Goal: Information Seeking & Learning: Compare options

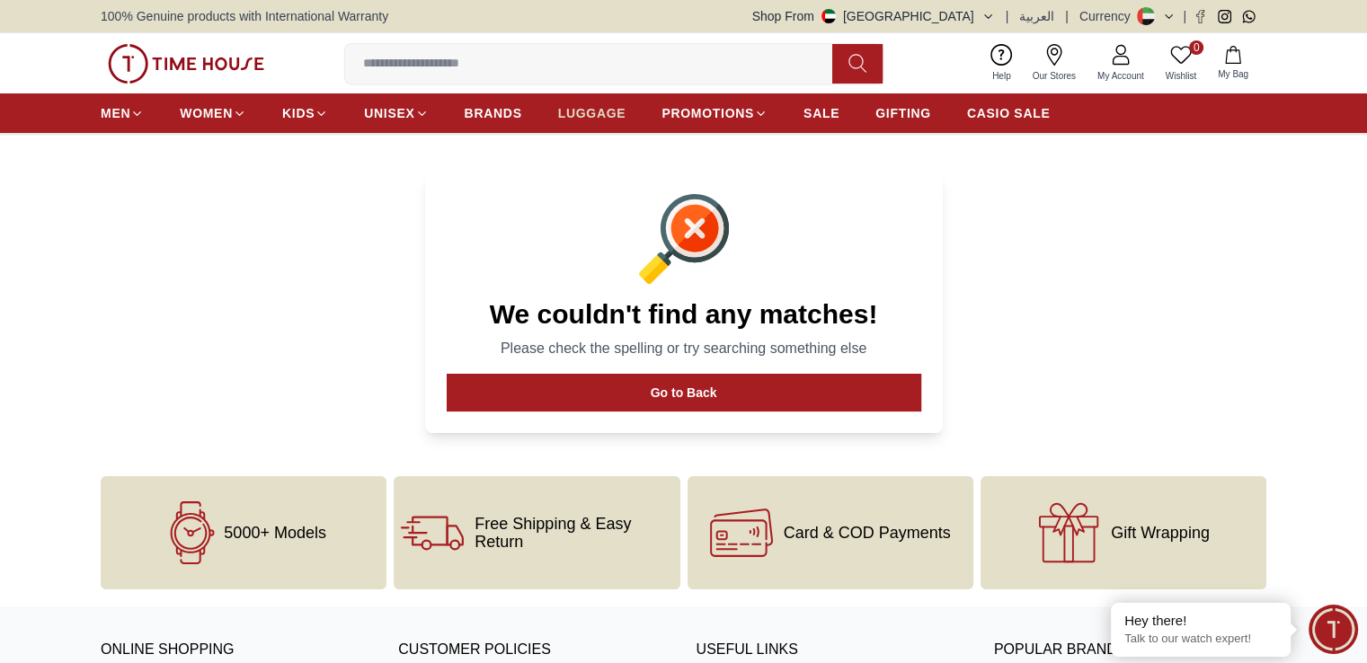
click at [589, 116] on span "LUGGAGE" at bounding box center [592, 113] width 68 height 18
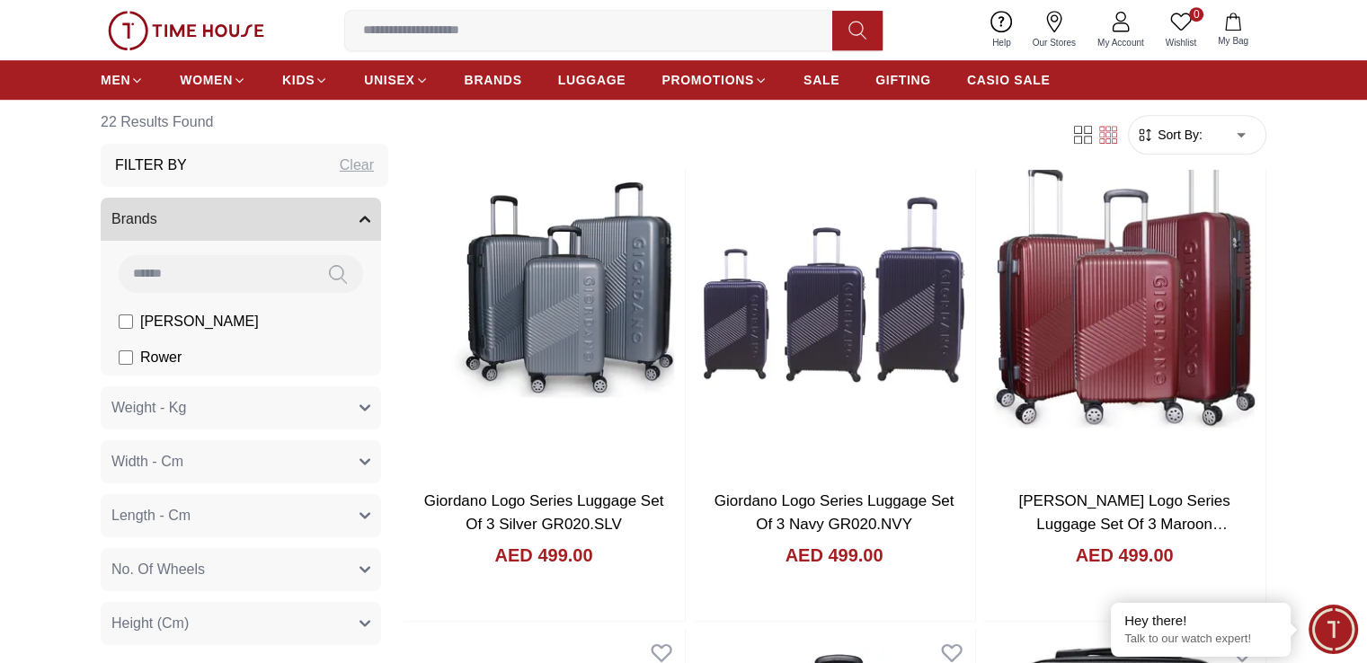
scroll to position [1348, 0]
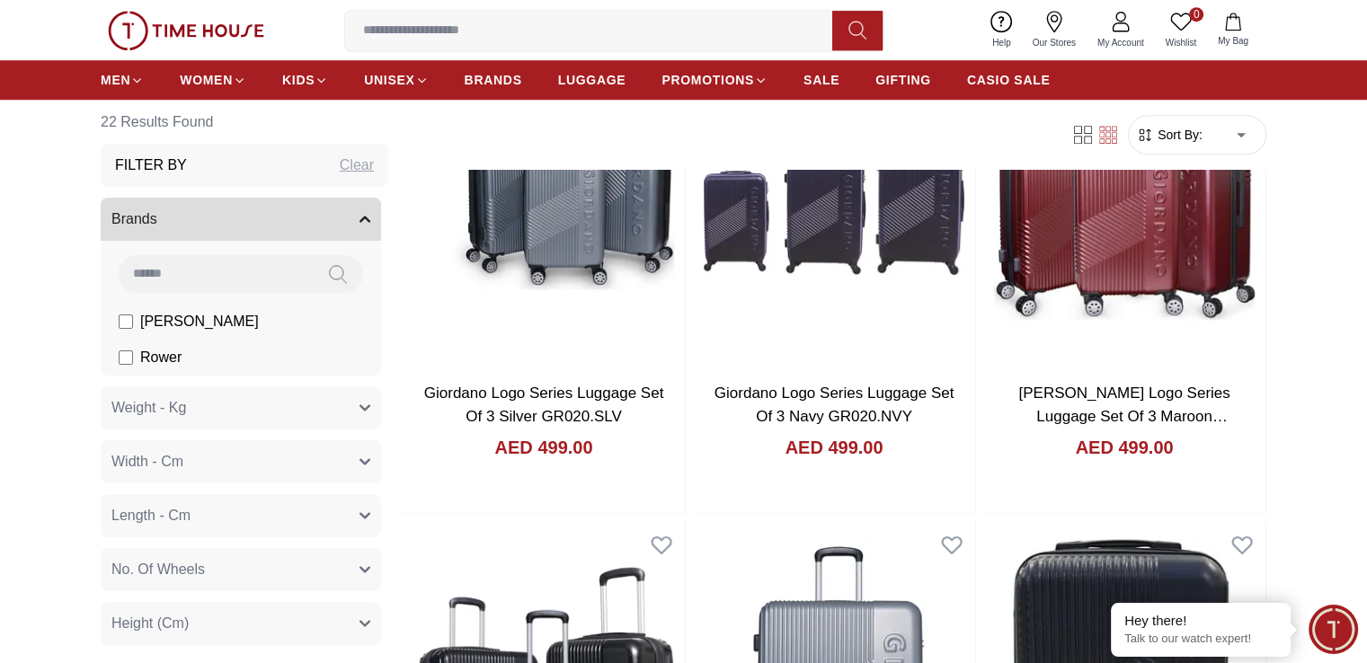
scroll to position [1348, 0]
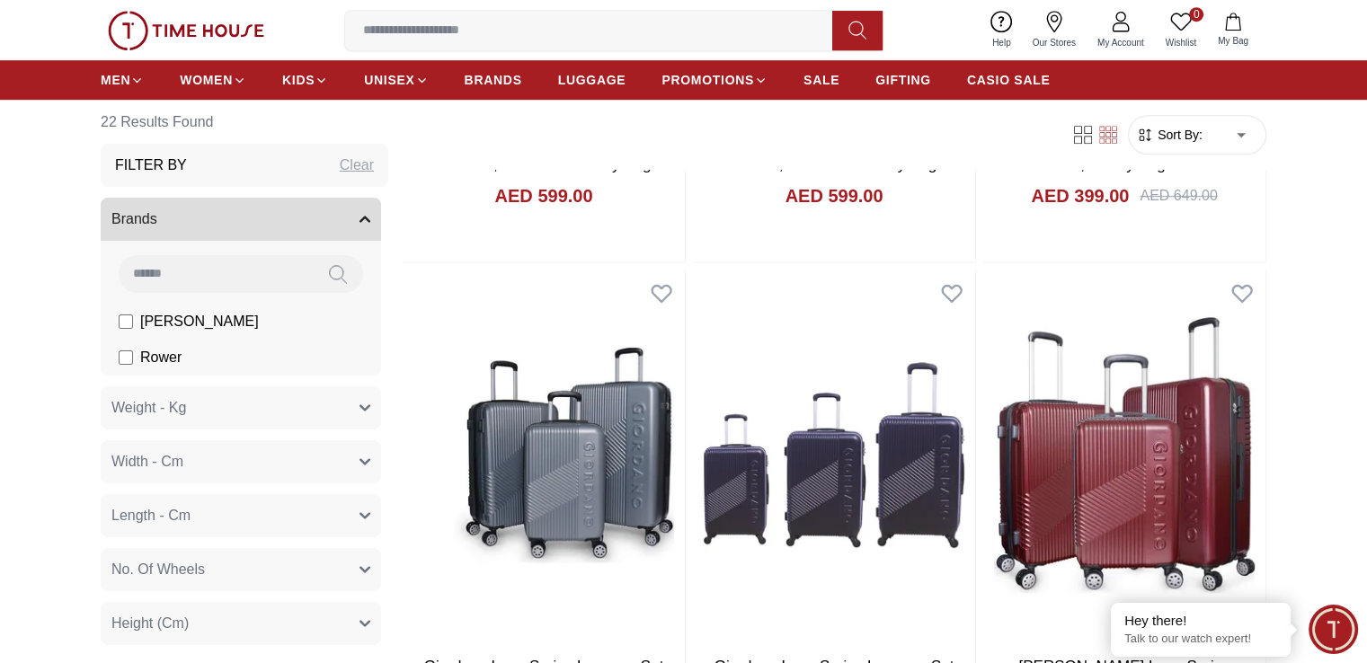
scroll to position [988, 0]
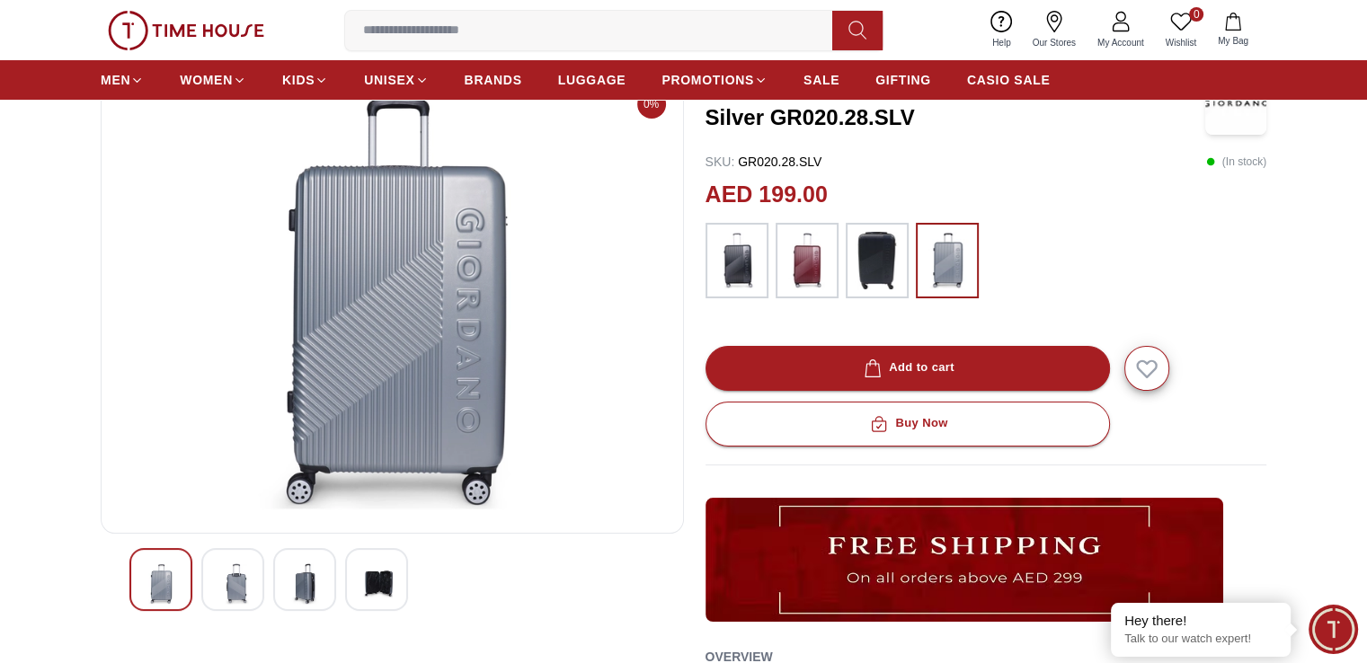
scroll to position [90, 0]
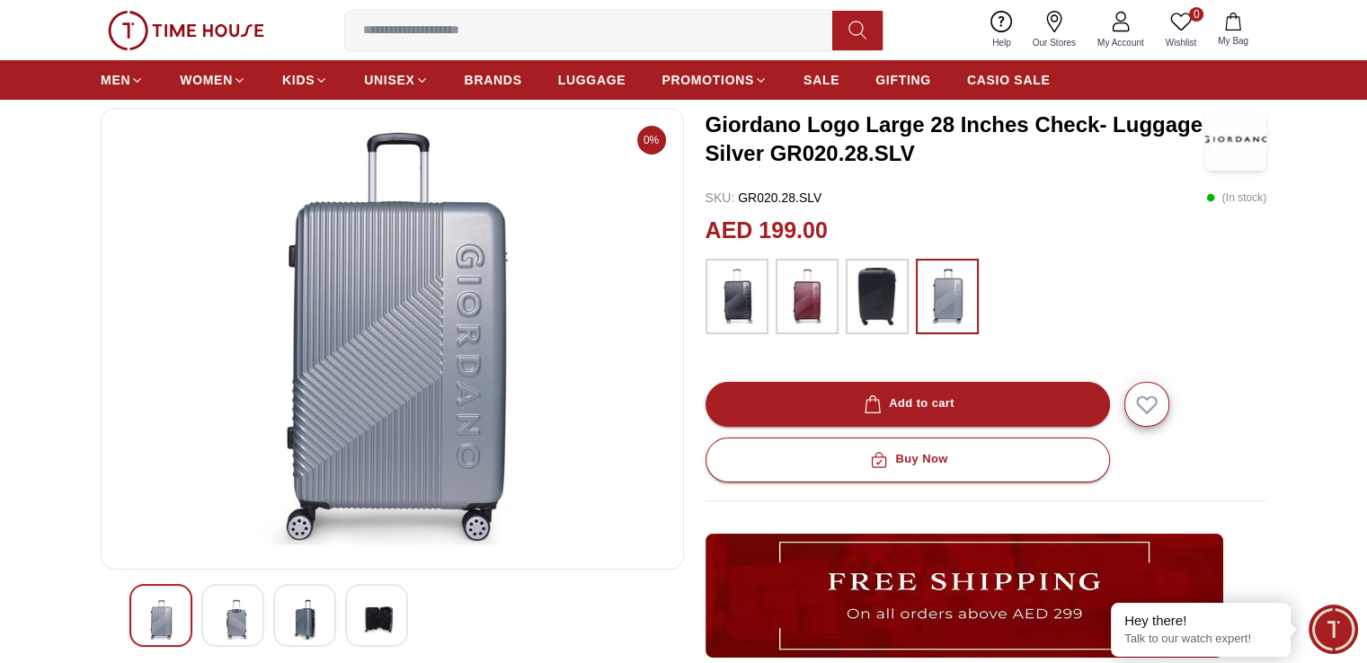
click at [382, 608] on img at bounding box center [376, 619] width 32 height 41
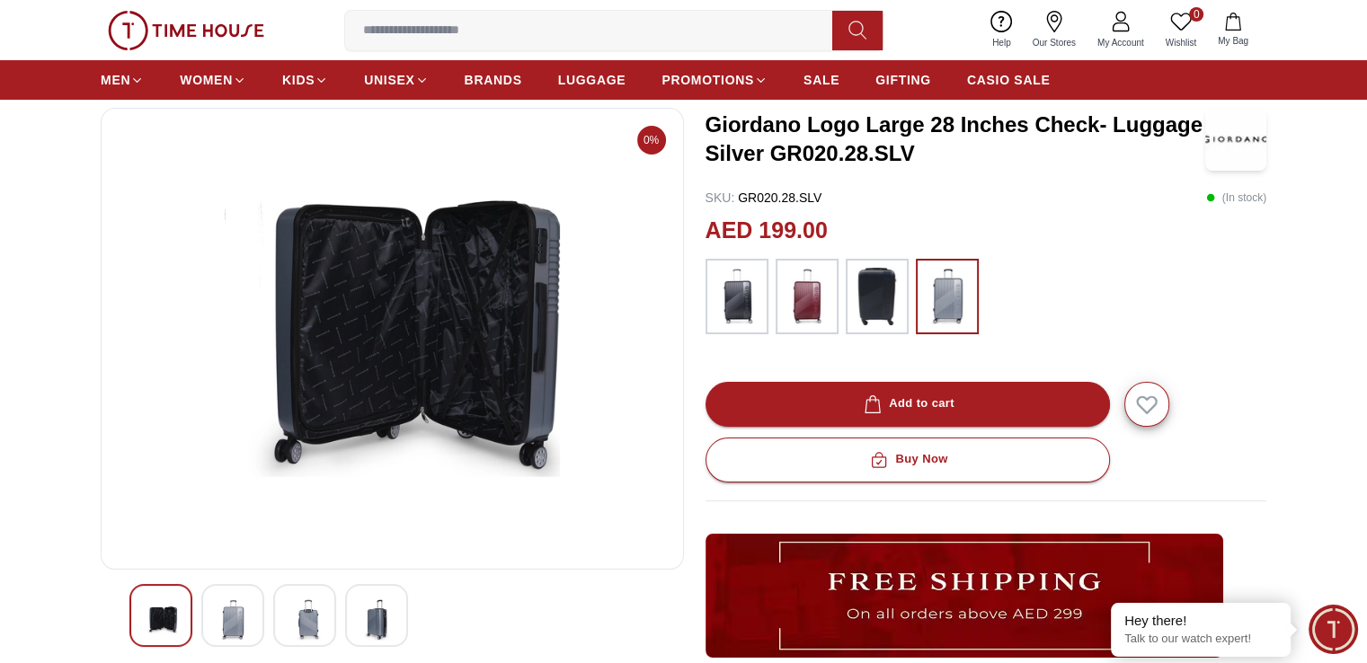
click at [466, 399] on img at bounding box center [392, 338] width 553 height 431
click at [231, 618] on img at bounding box center [233, 619] width 32 height 41
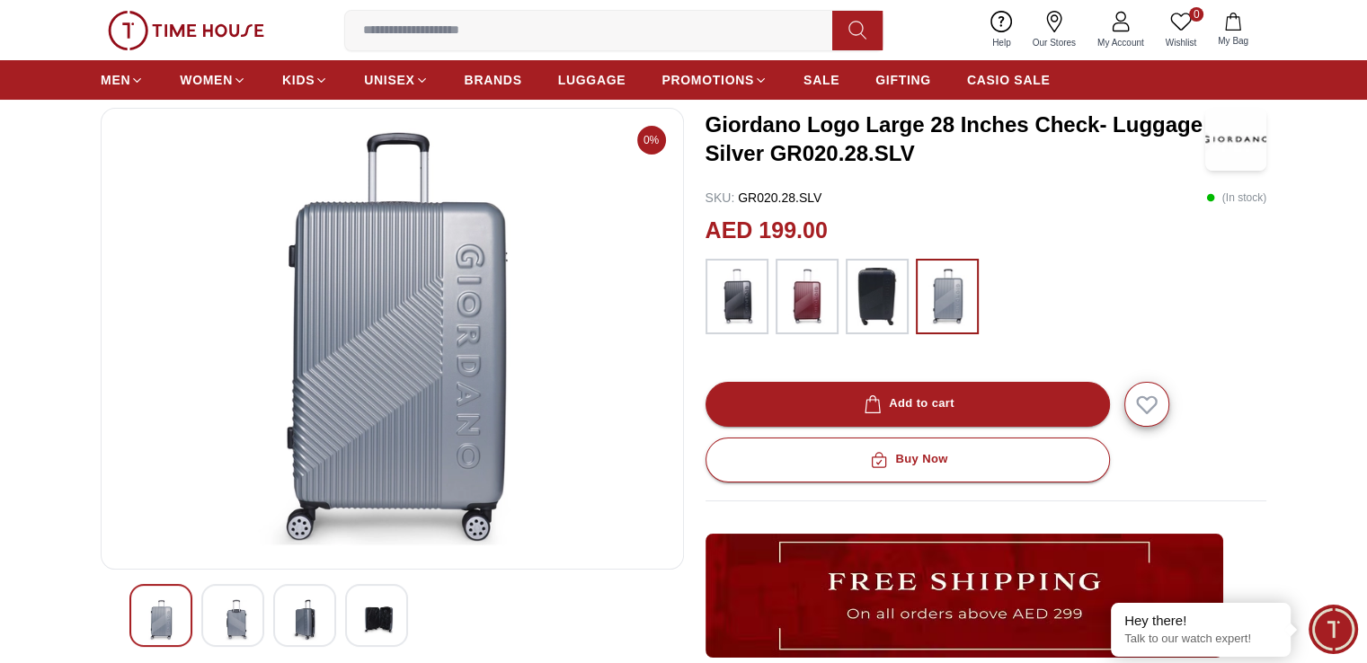
click at [307, 599] on img at bounding box center [304, 619] width 32 height 41
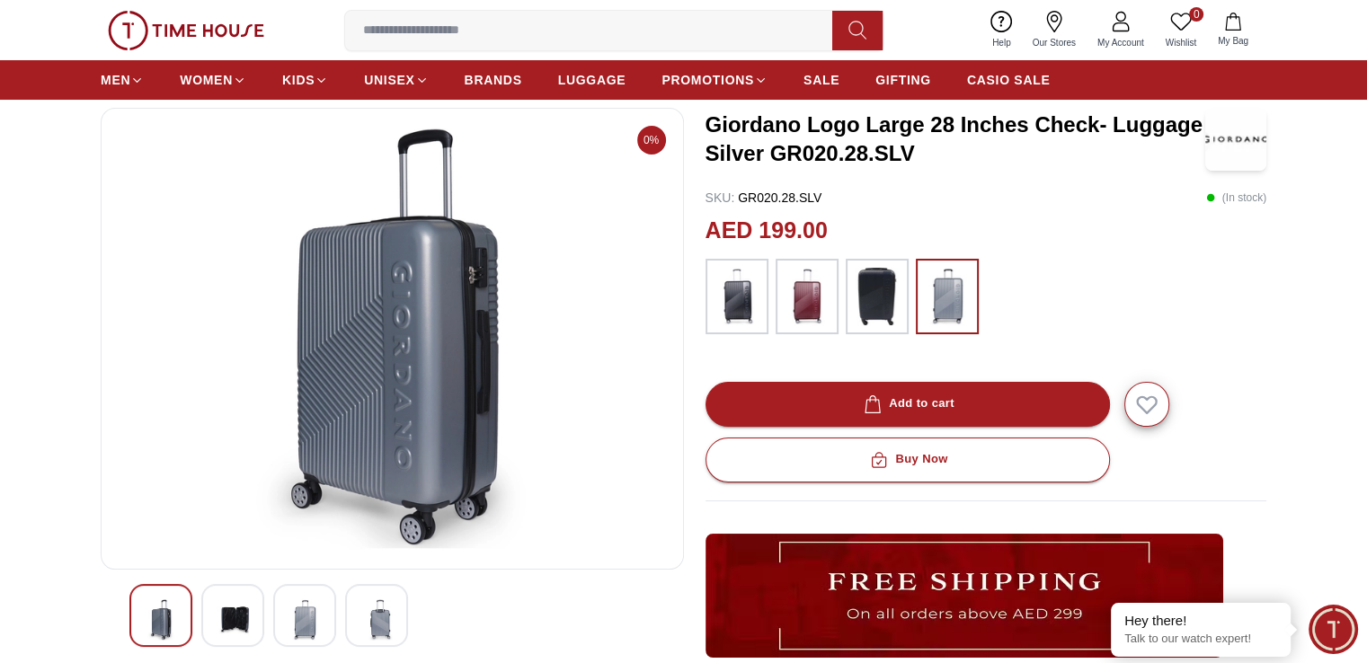
click at [395, 605] on div at bounding box center [376, 615] width 63 height 63
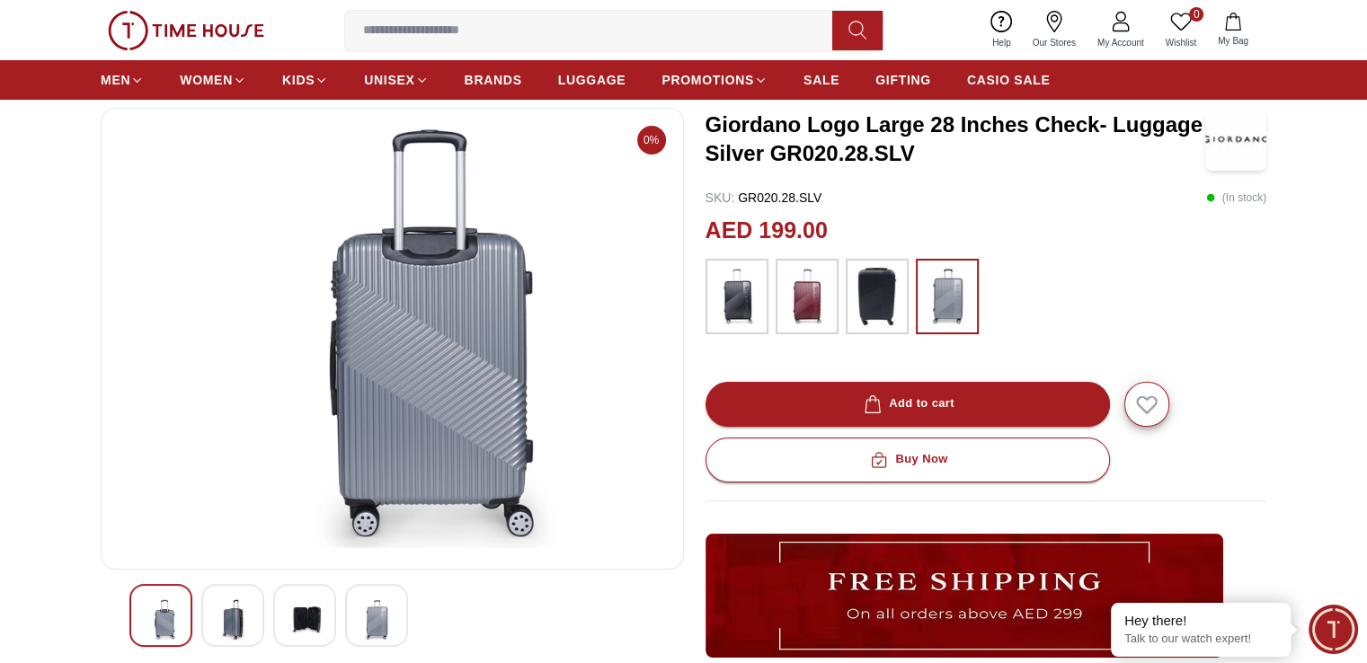
click at [387, 624] on img at bounding box center [376, 619] width 32 height 41
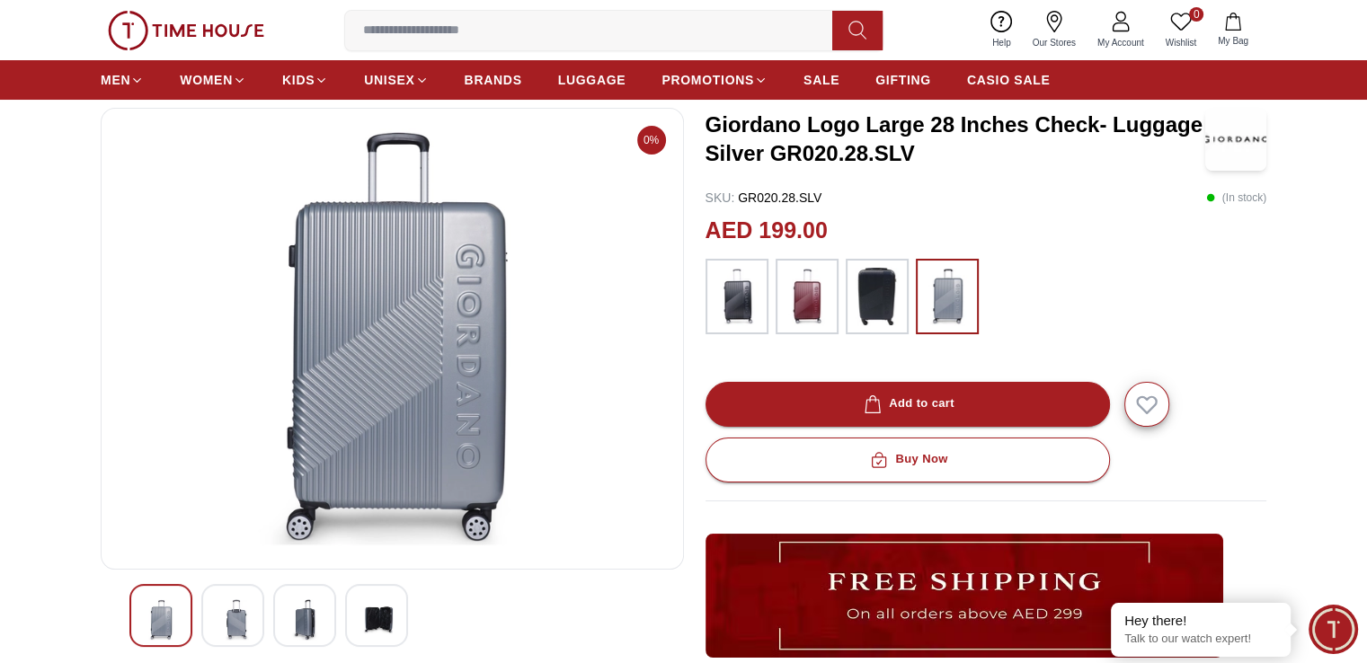
click at [361, 615] on img at bounding box center [376, 619] width 32 height 41
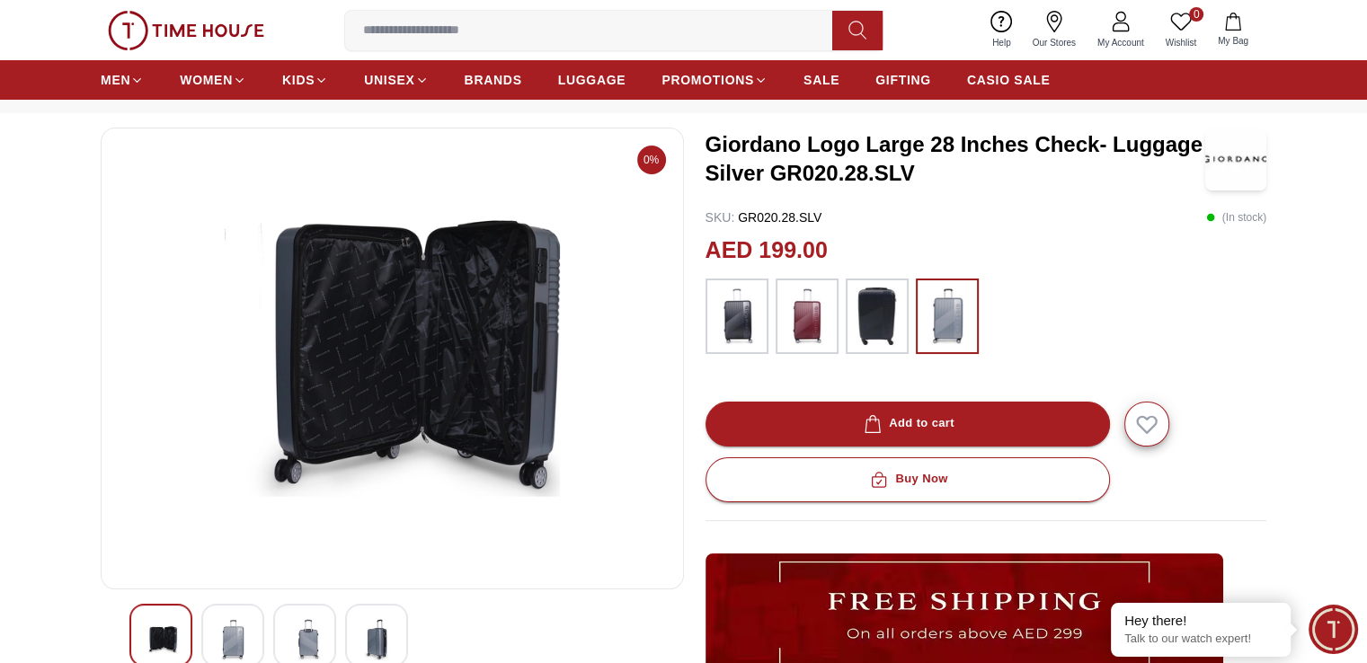
scroll to position [0, 0]
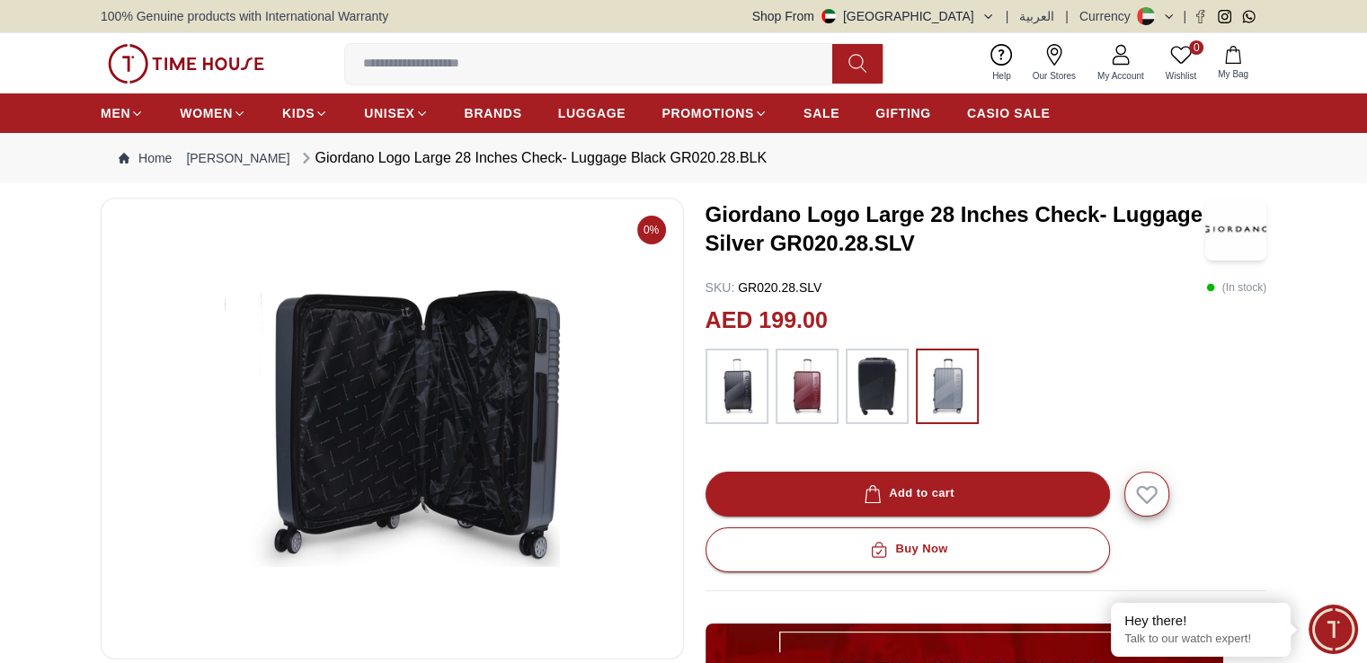
click at [732, 385] on img at bounding box center [736, 387] width 45 height 58
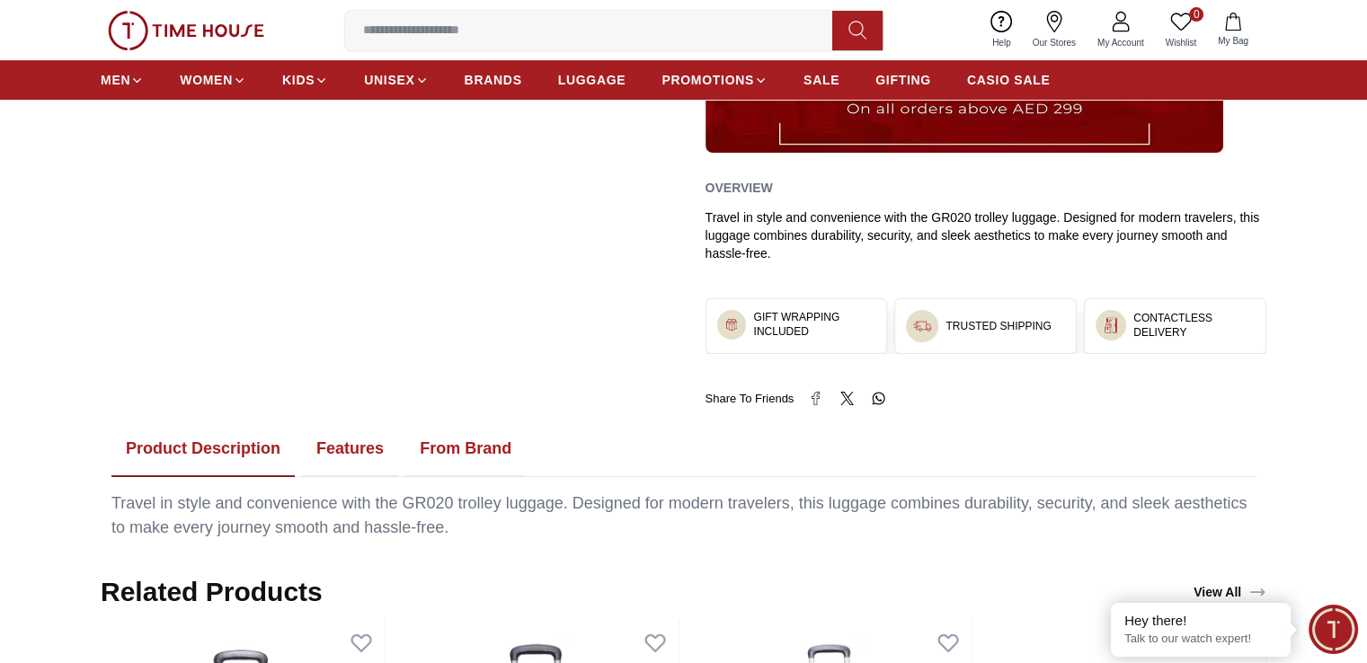
scroll to position [809, 0]
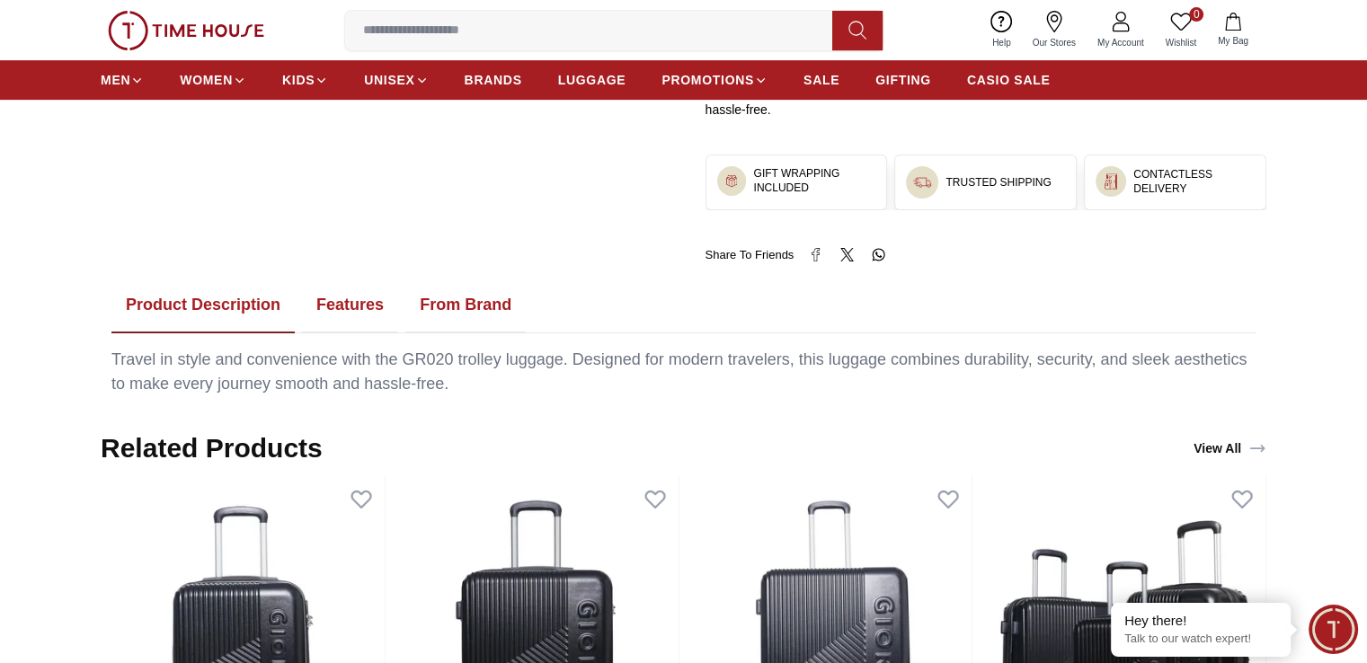
click at [363, 320] on button "Features" at bounding box center [350, 306] width 96 height 56
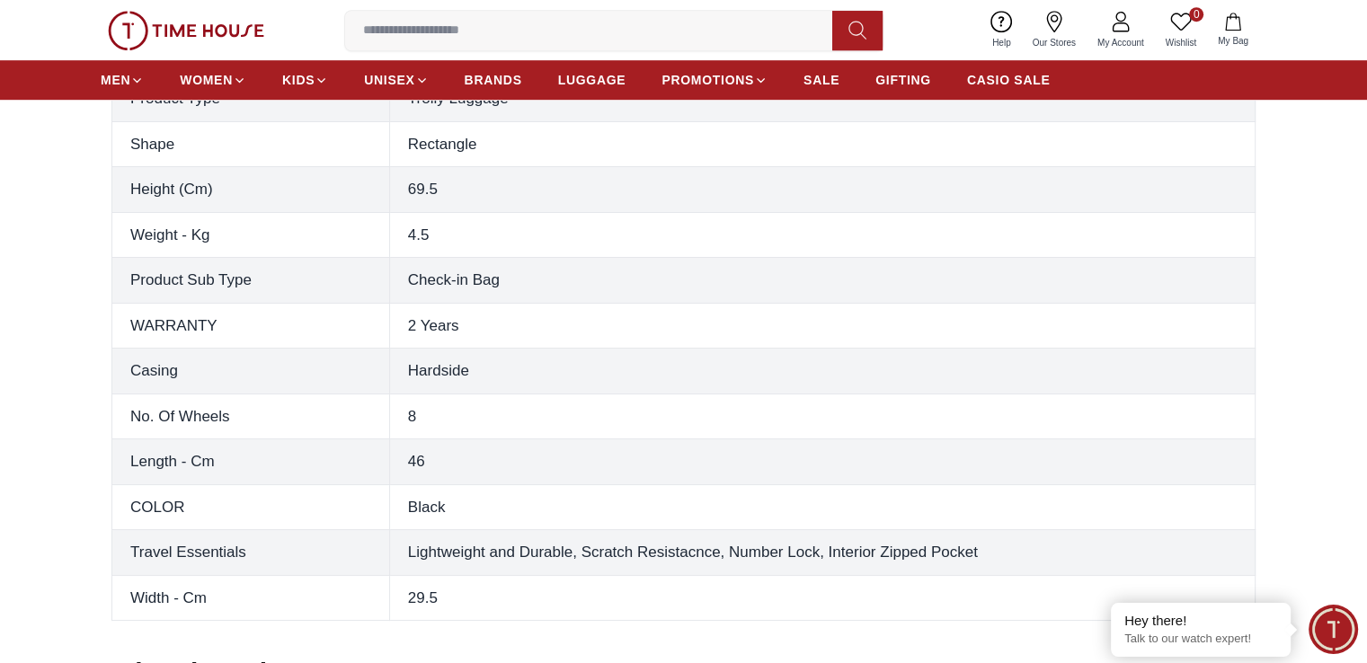
scroll to position [1258, 0]
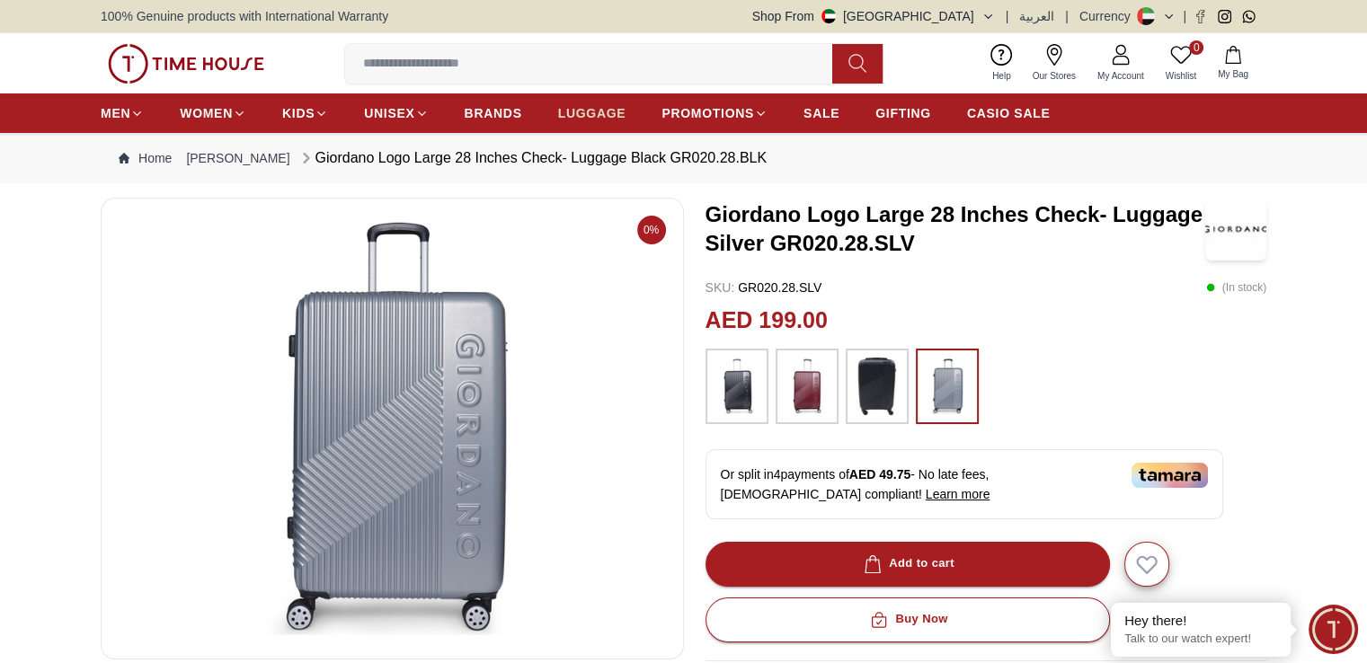
click at [564, 117] on span "LUGGAGE" at bounding box center [592, 113] width 68 height 18
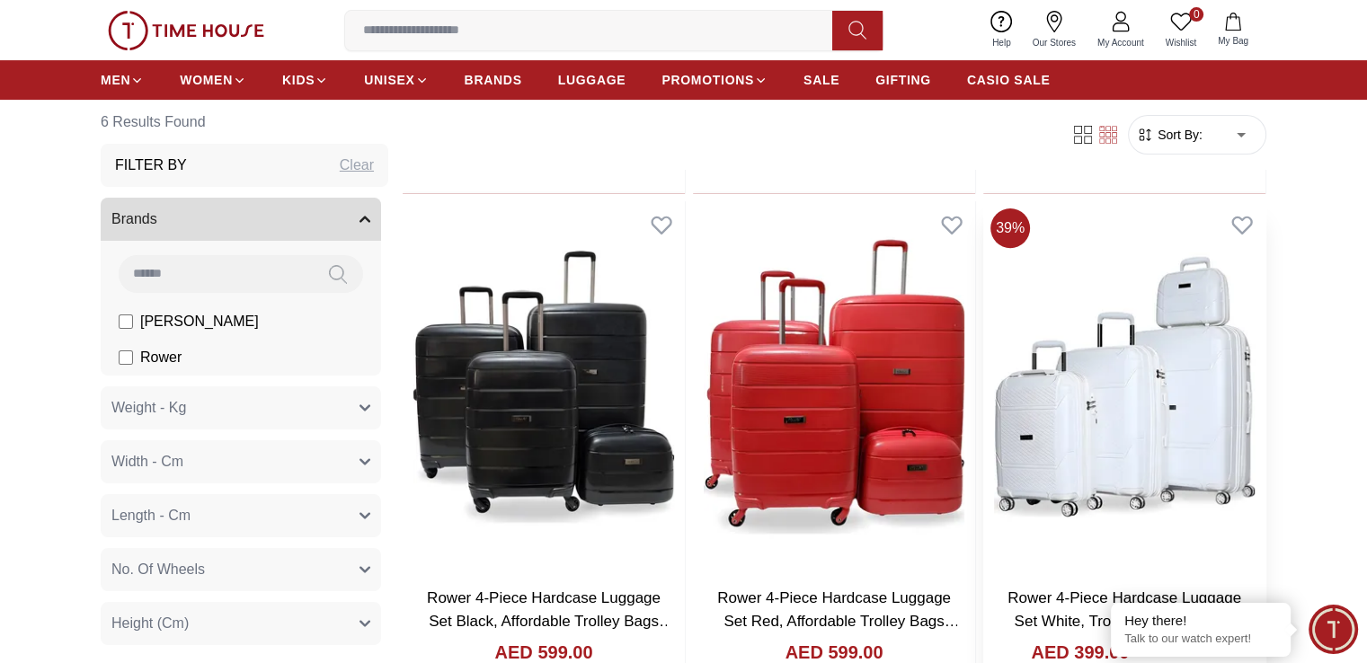
scroll to position [629, 0]
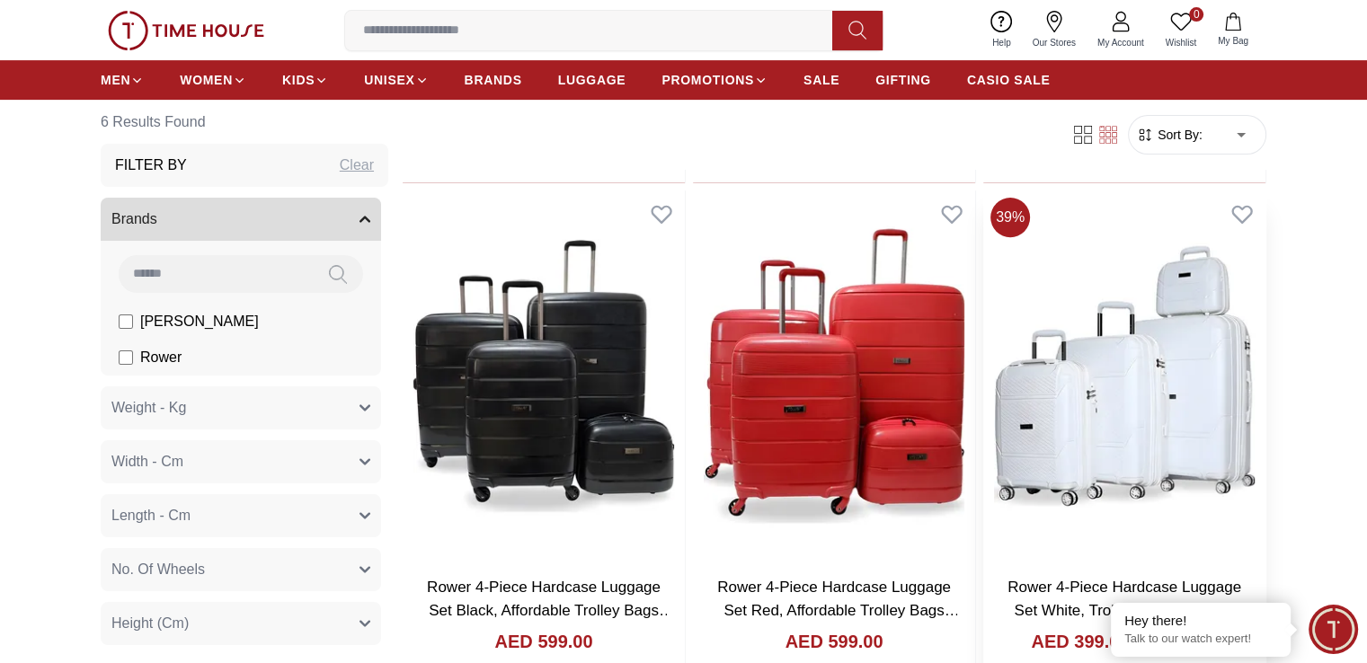
click at [1007, 579] on link "Rower 4-Piece Hardcase Luggage Set White, Trolley Bags With 14" Cosmetic Box WM…" at bounding box center [1128, 610] width 242 height 63
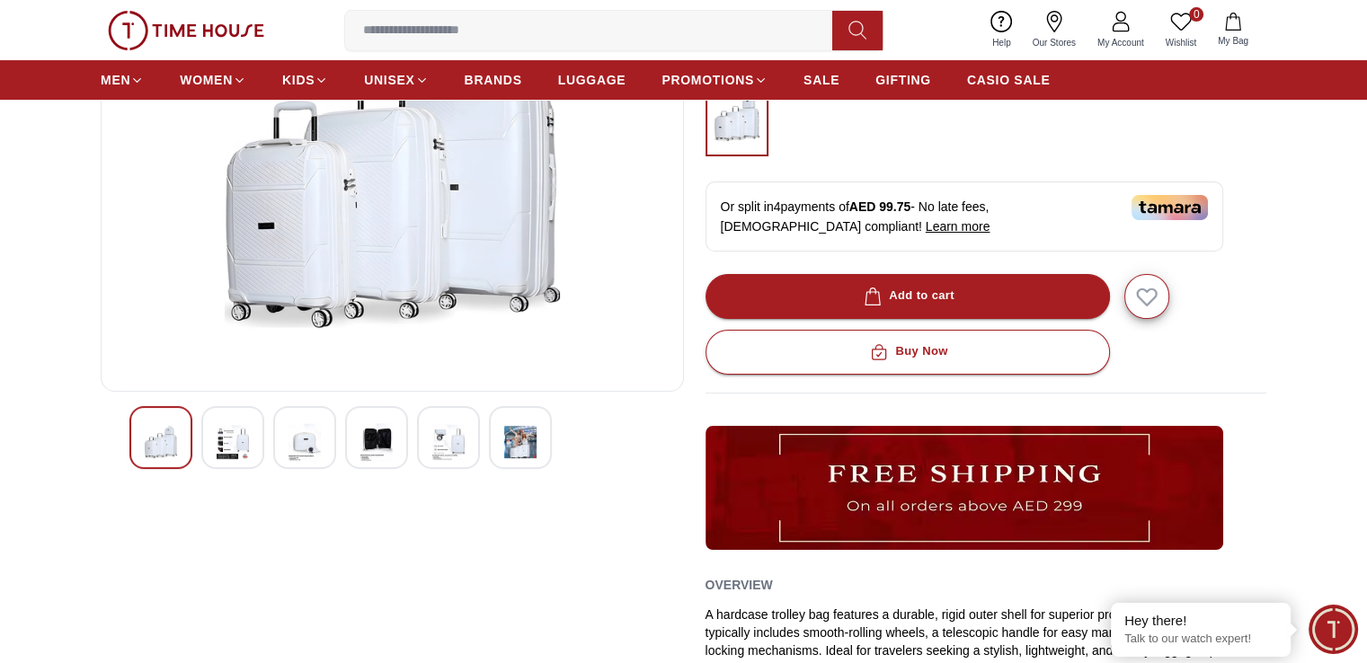
scroll to position [270, 0]
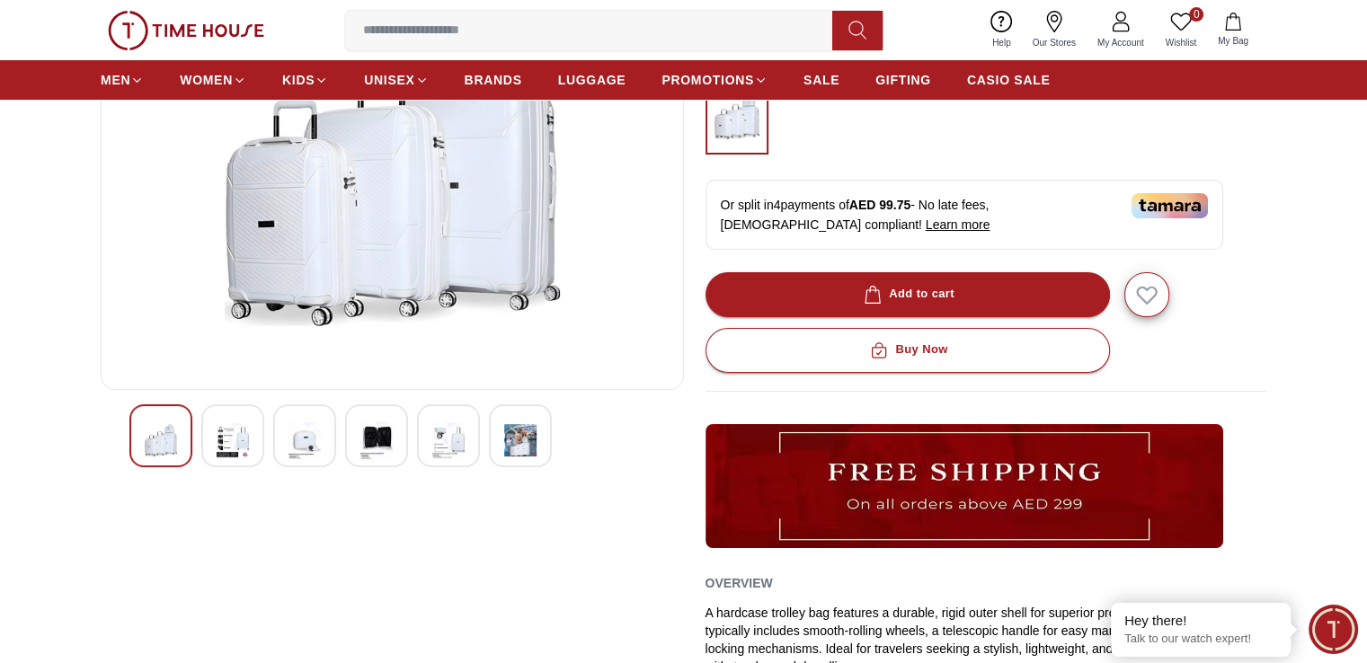
click at [251, 436] on div at bounding box center [232, 435] width 63 height 63
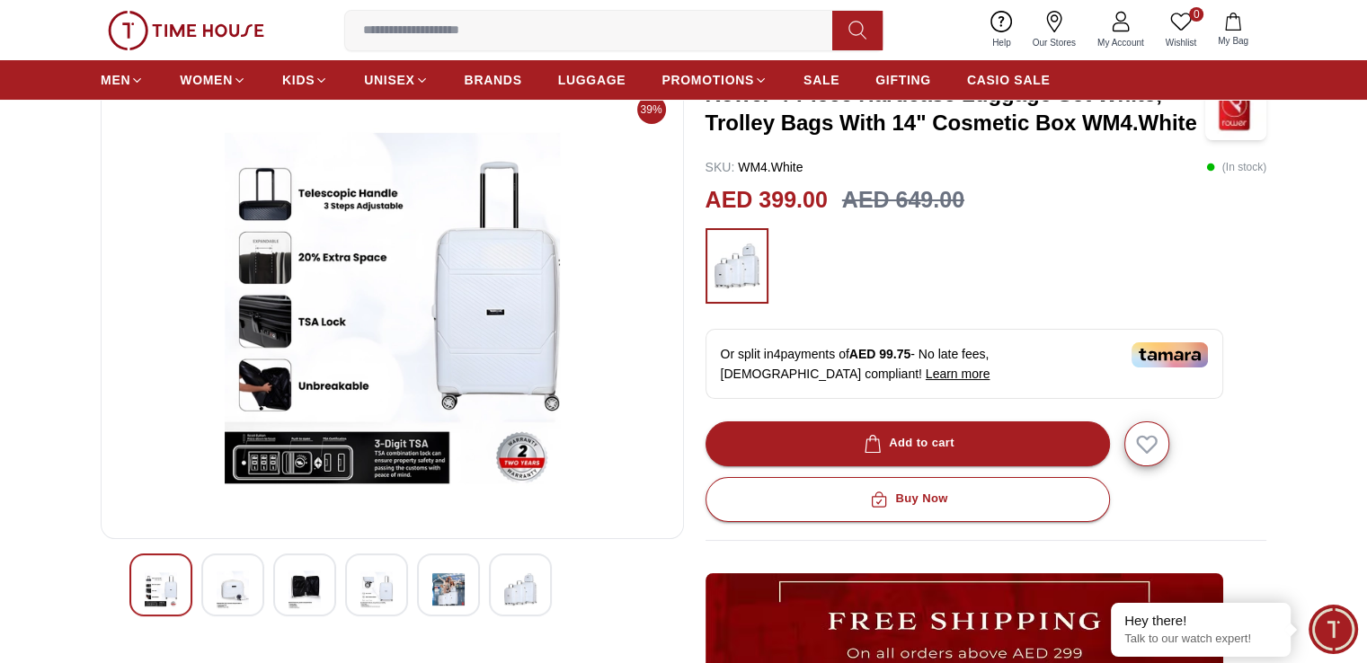
scroll to position [90, 0]
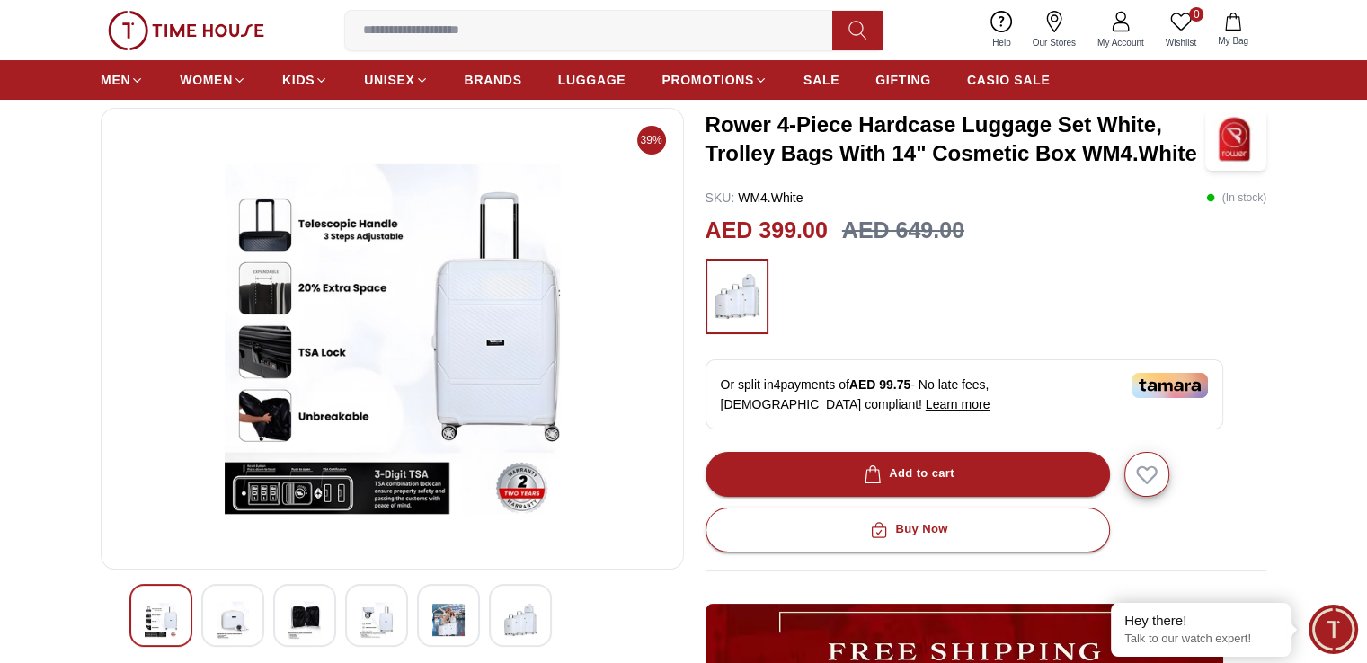
click at [363, 332] on img at bounding box center [392, 338] width 553 height 431
click at [303, 613] on img at bounding box center [304, 619] width 32 height 41
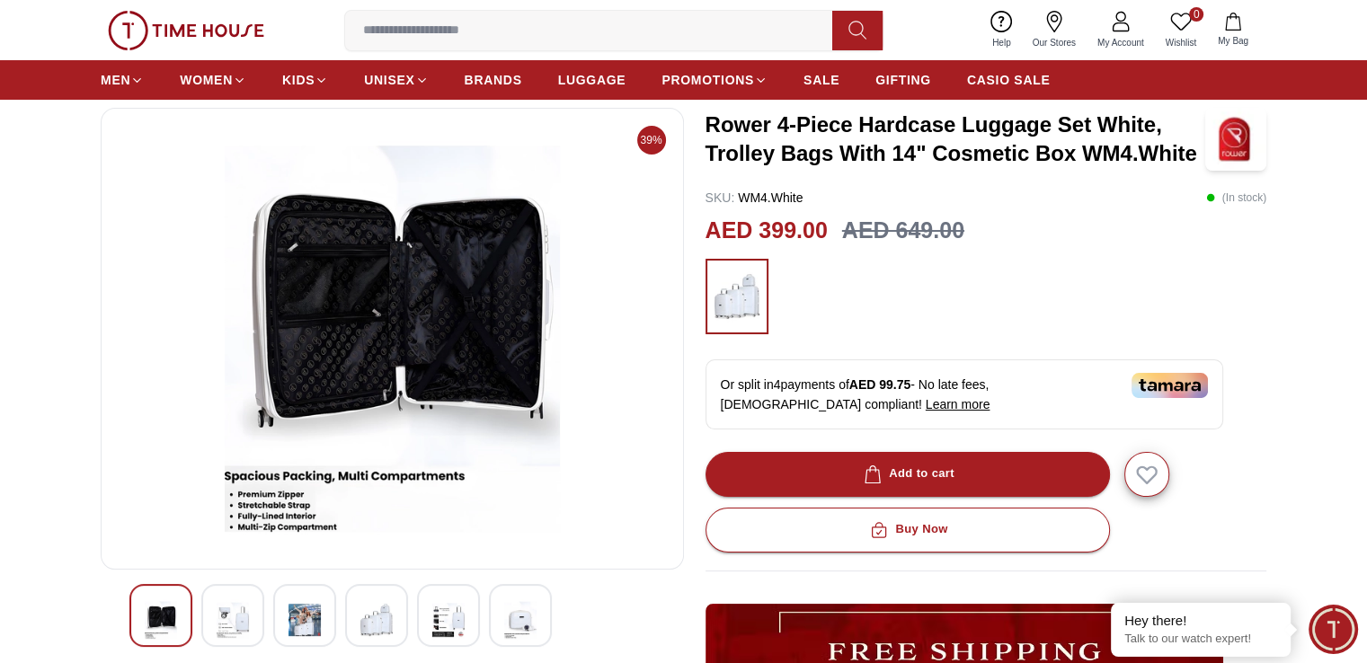
click at [241, 610] on img at bounding box center [233, 619] width 32 height 41
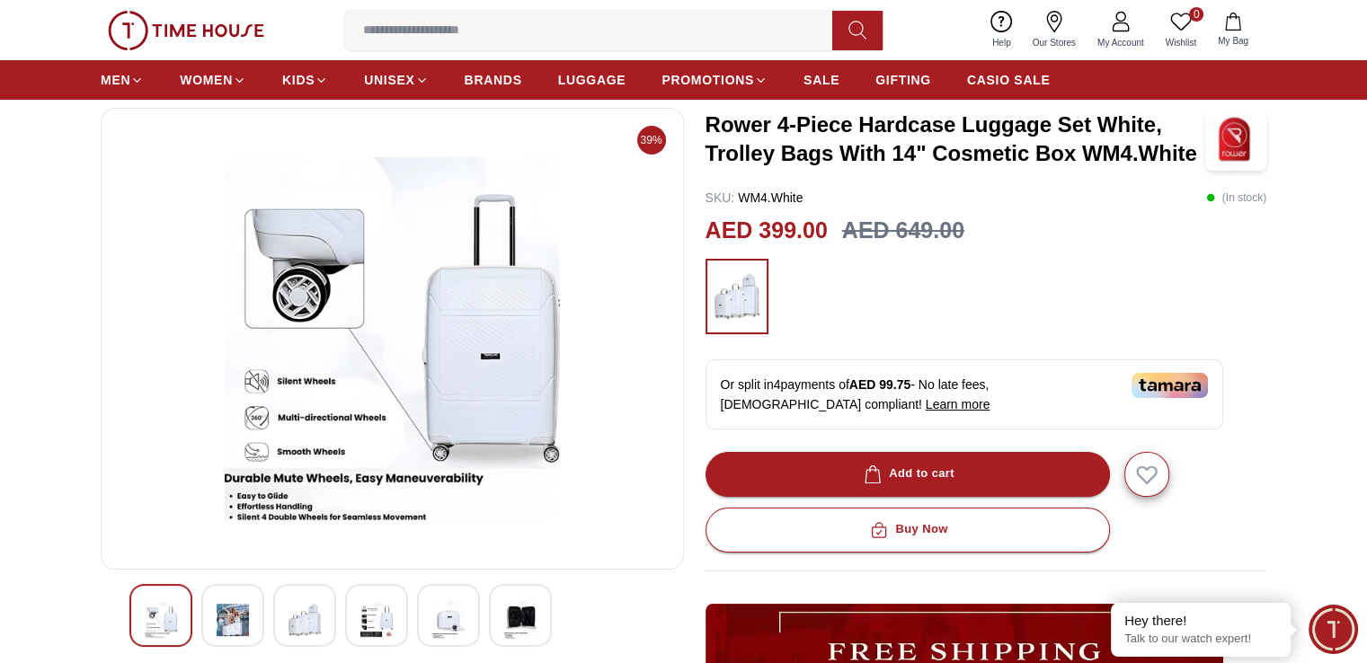
click at [313, 626] on img at bounding box center [304, 619] width 32 height 41
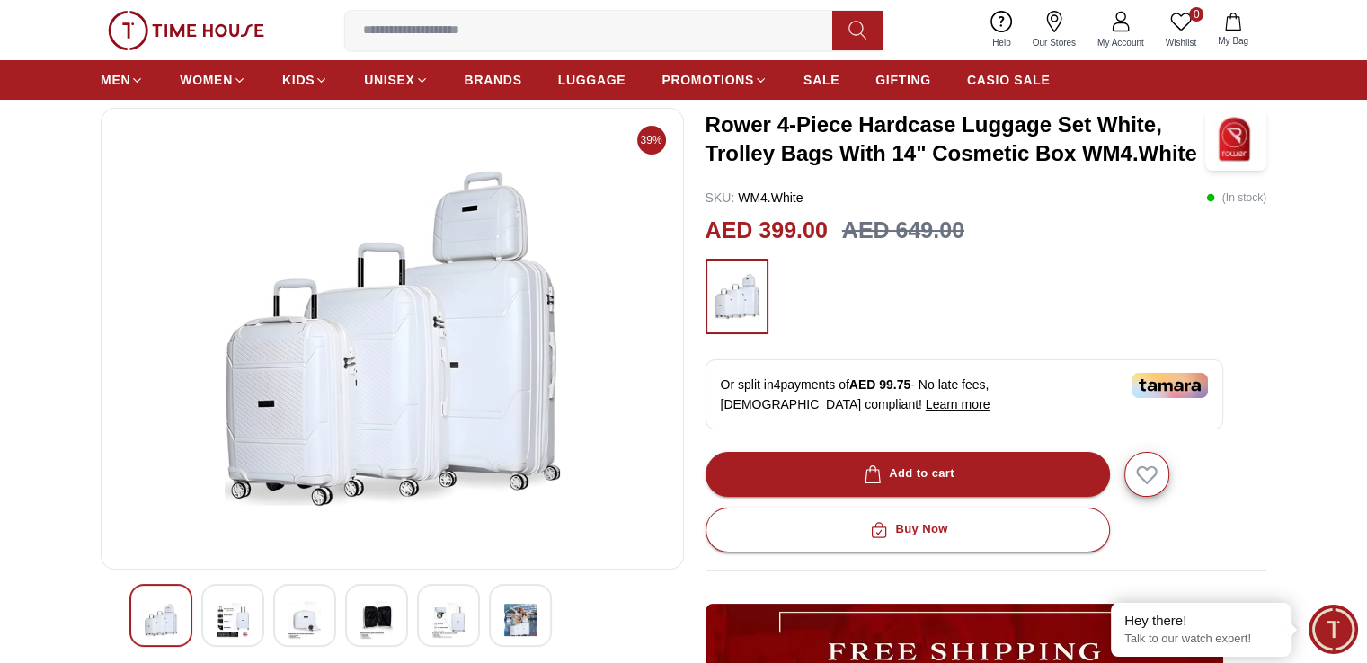
click at [471, 624] on div at bounding box center [448, 615] width 63 height 63
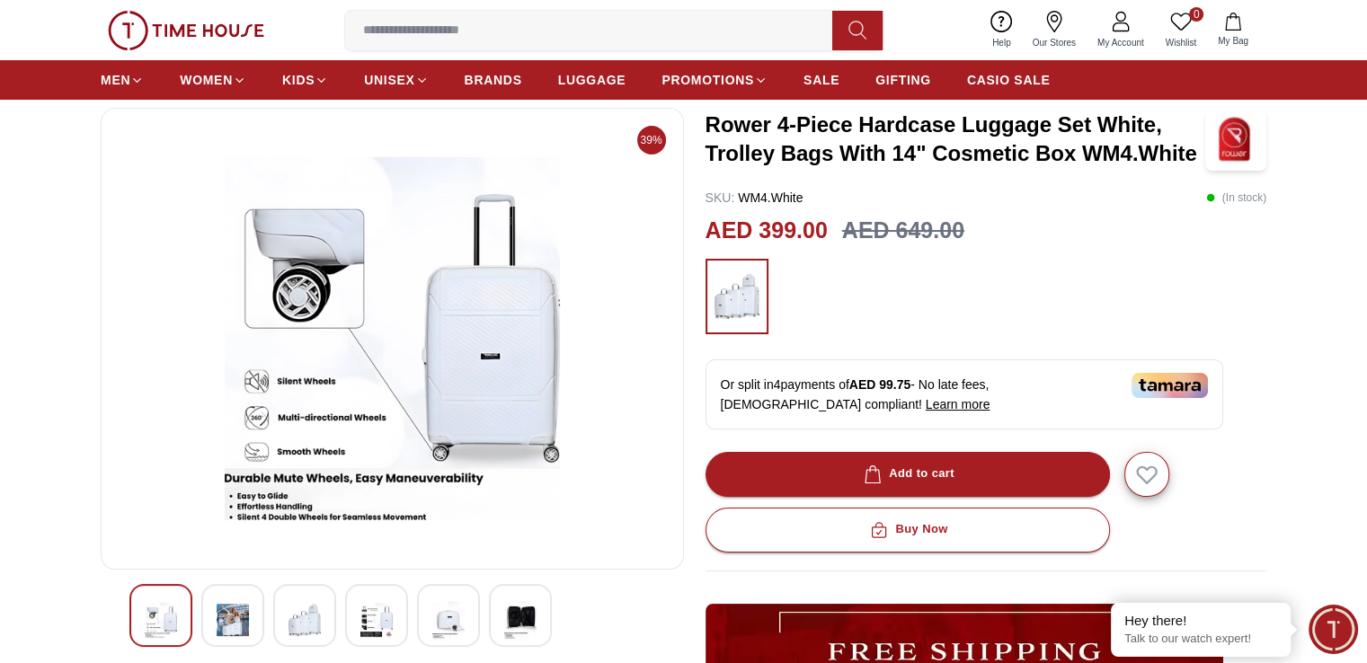
click at [234, 600] on img at bounding box center [233, 619] width 32 height 41
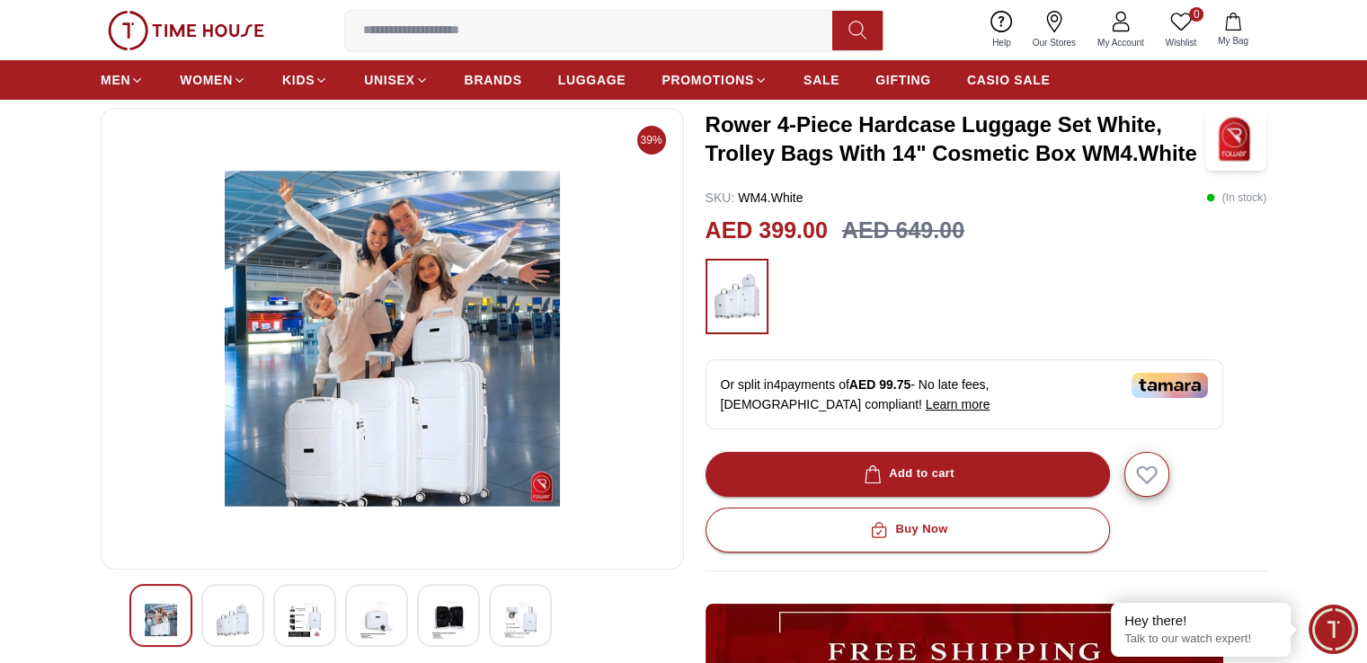
click at [239, 625] on img at bounding box center [233, 619] width 32 height 41
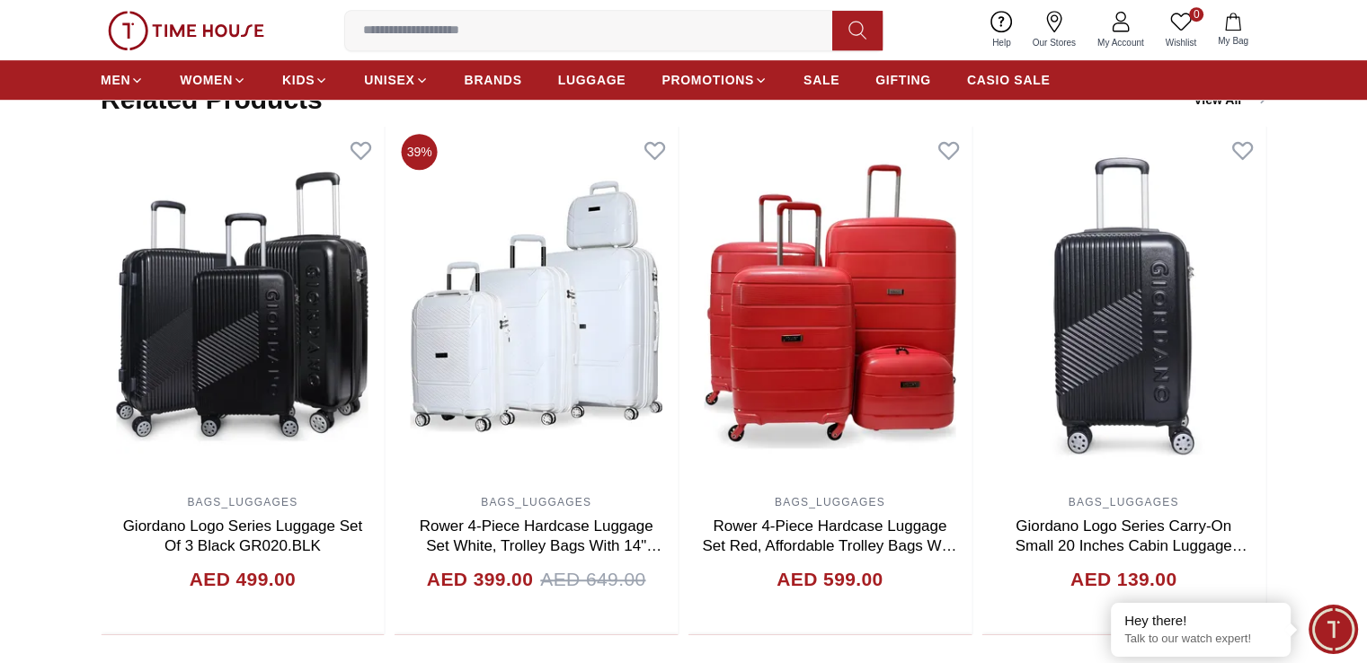
scroll to position [1168, 0]
